Goal: Find specific page/section: Find specific page/section

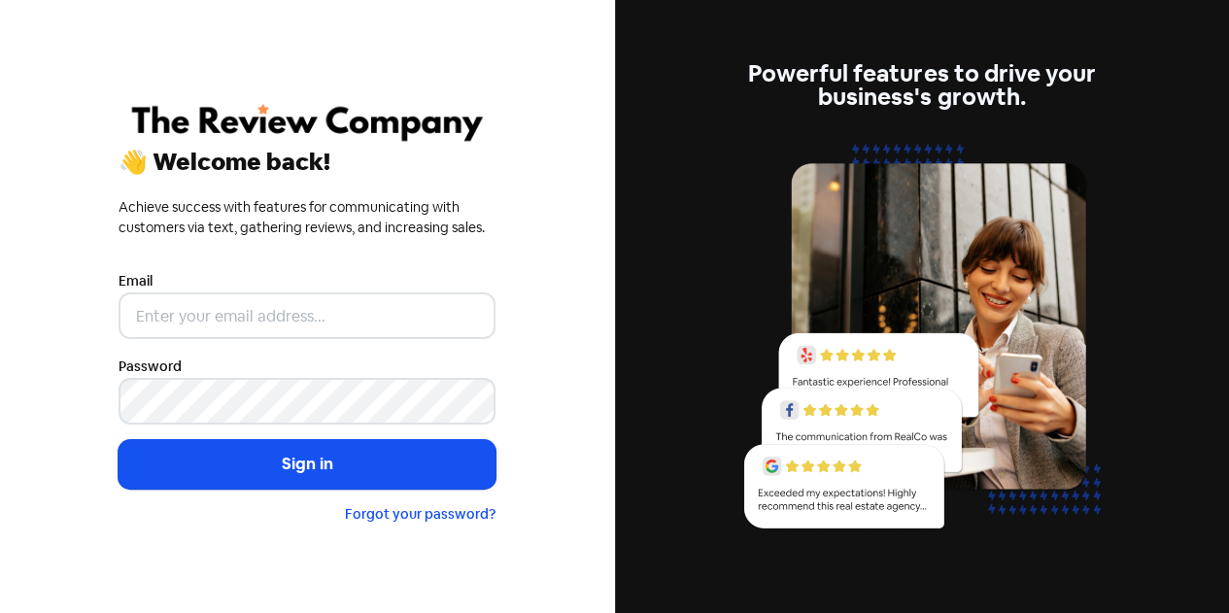
click at [358, 299] on input "email" at bounding box center [307, 316] width 377 height 47
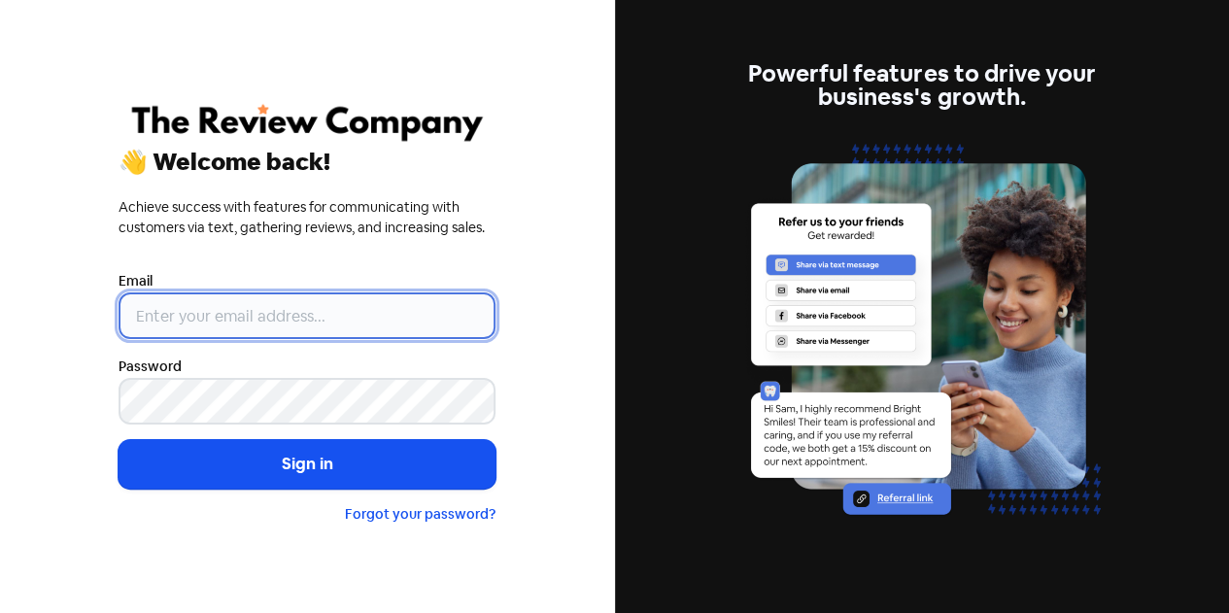
type input "[EMAIL_ADDRESS][DOMAIN_NAME]"
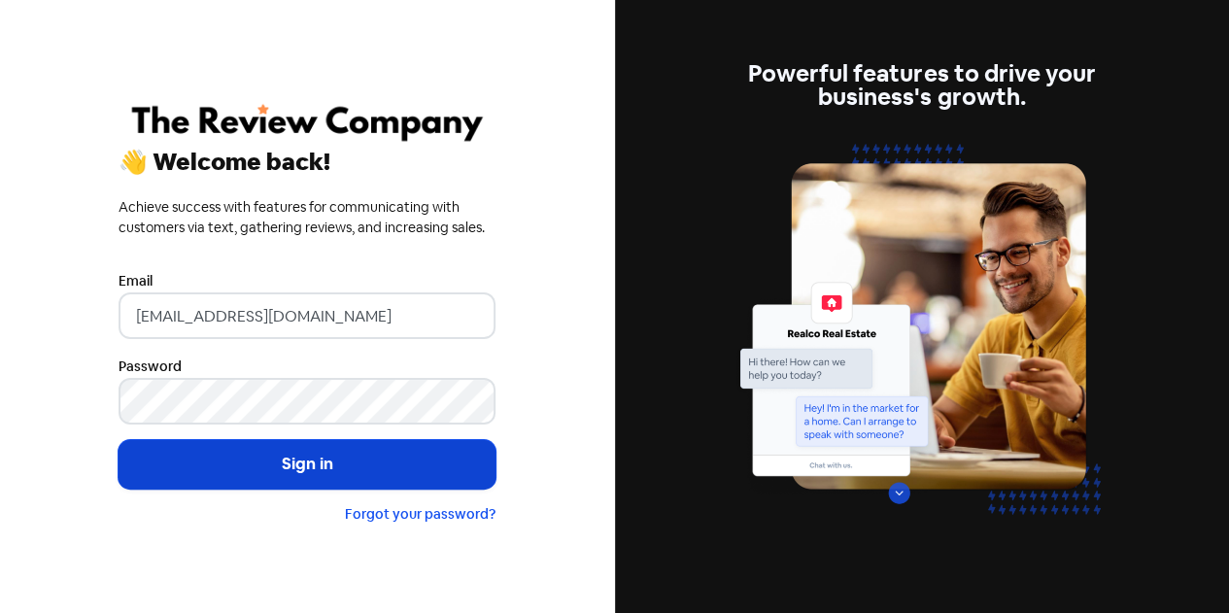
click at [319, 456] on button "Sign in" at bounding box center [307, 464] width 377 height 49
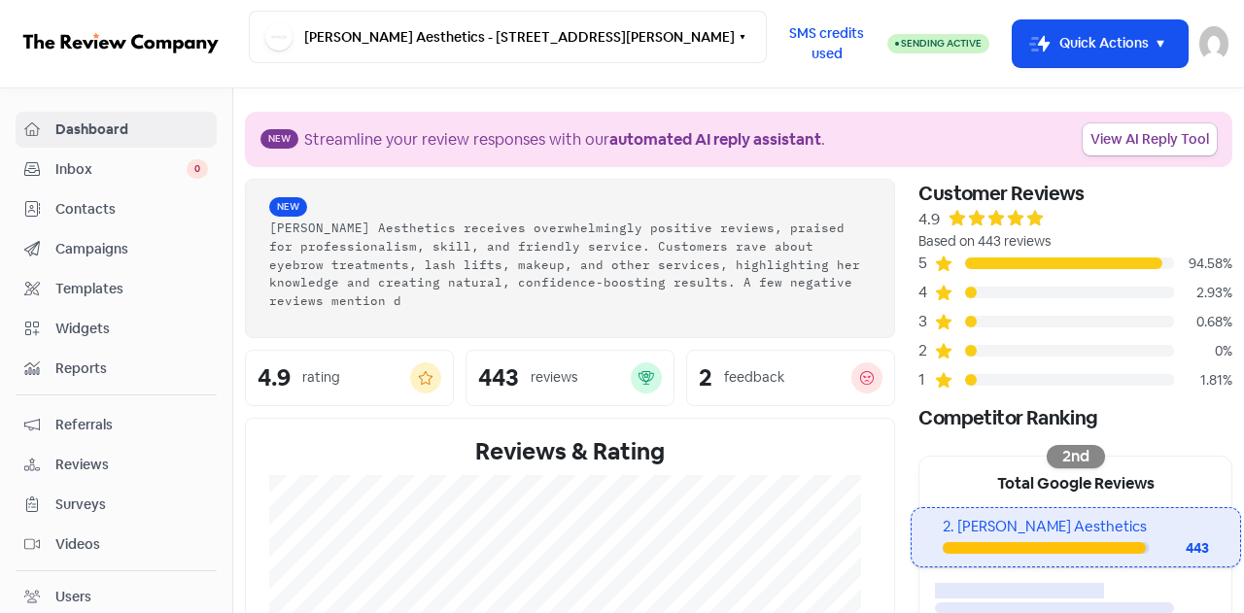
click at [101, 217] on span "Contacts" at bounding box center [131, 209] width 153 height 20
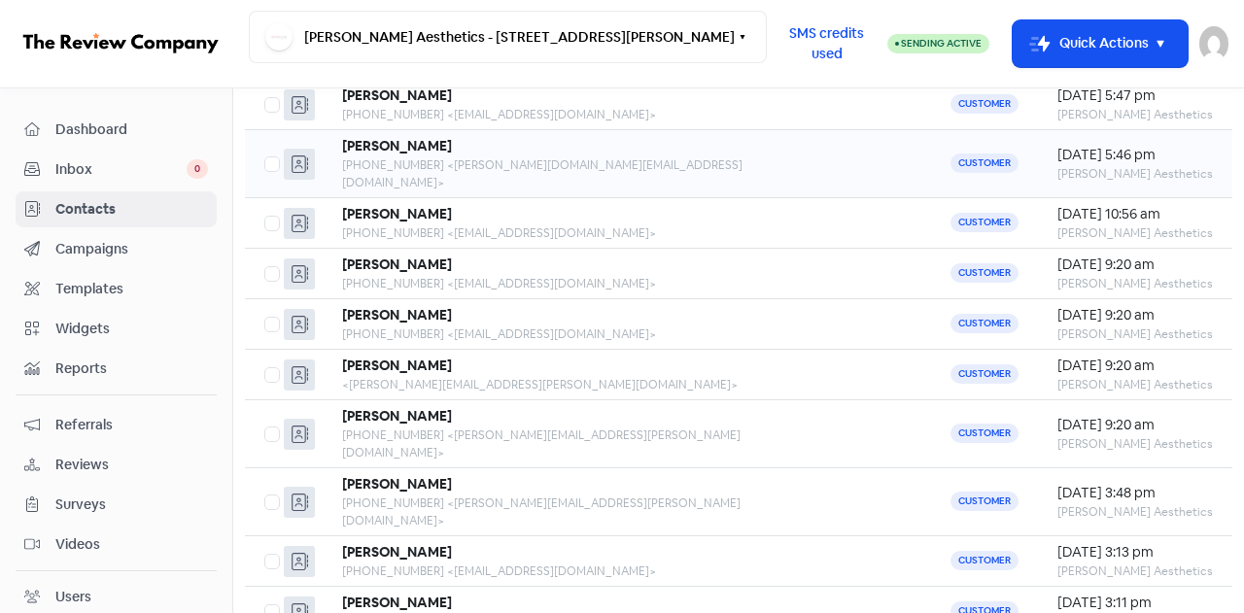
scroll to position [255, 0]
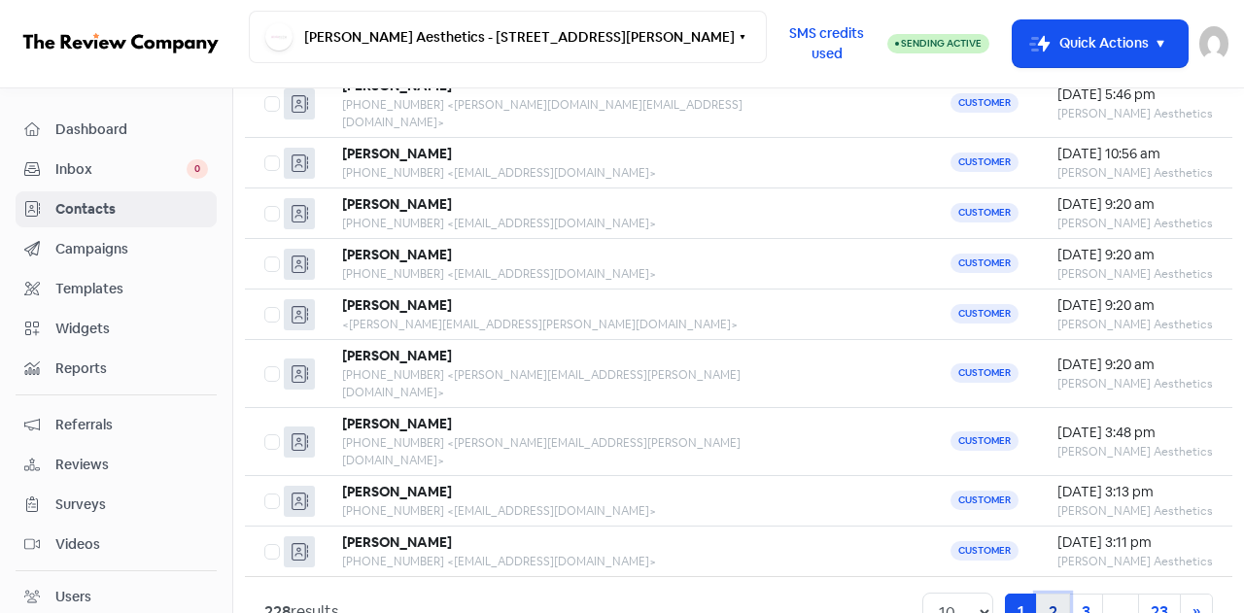
click at [1038, 594] on link "2" at bounding box center [1053, 612] width 34 height 37
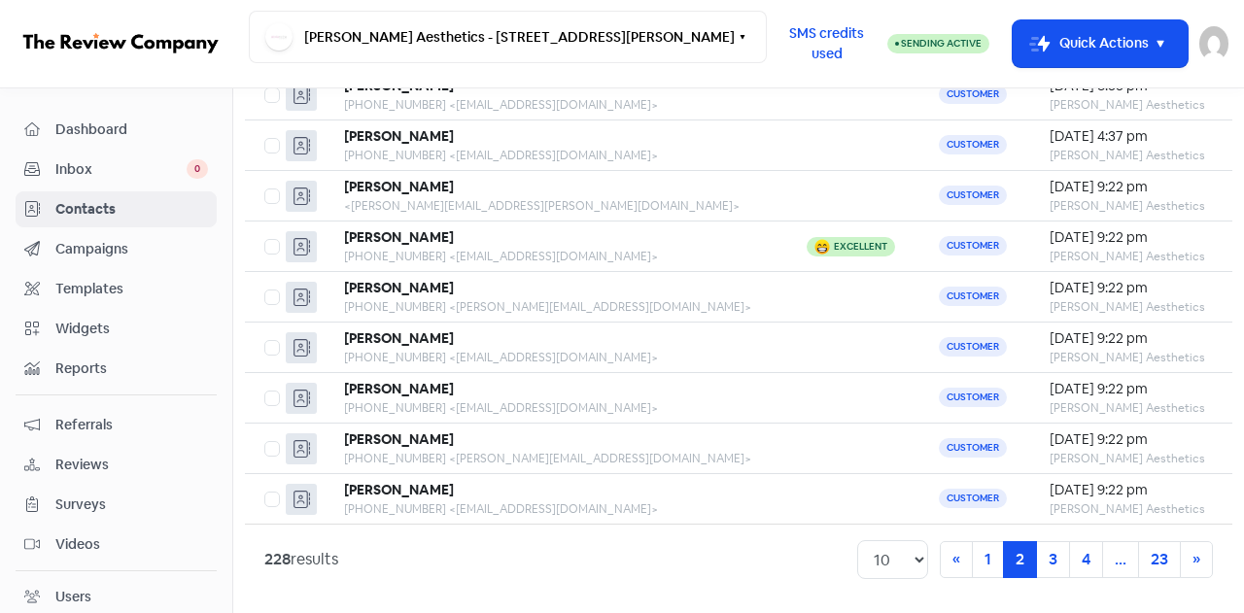
click at [109, 127] on span "Dashboard" at bounding box center [131, 130] width 153 height 20
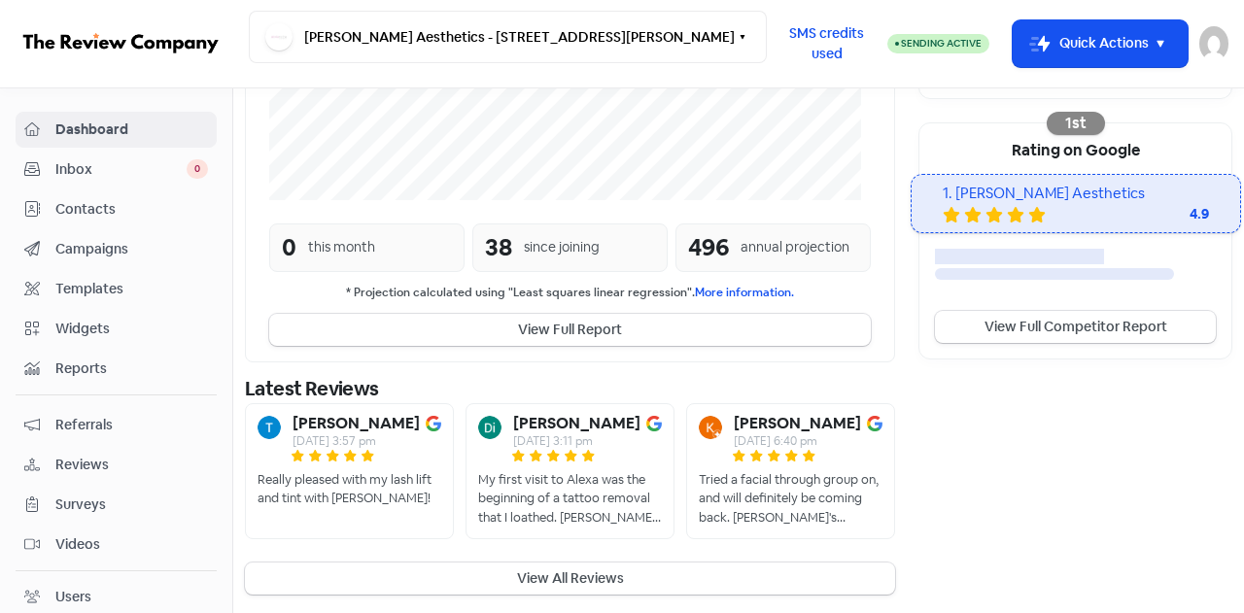
scroll to position [596, 0]
click at [117, 207] on span "Contacts" at bounding box center [131, 209] width 153 height 20
